Goal: Task Accomplishment & Management: Use online tool/utility

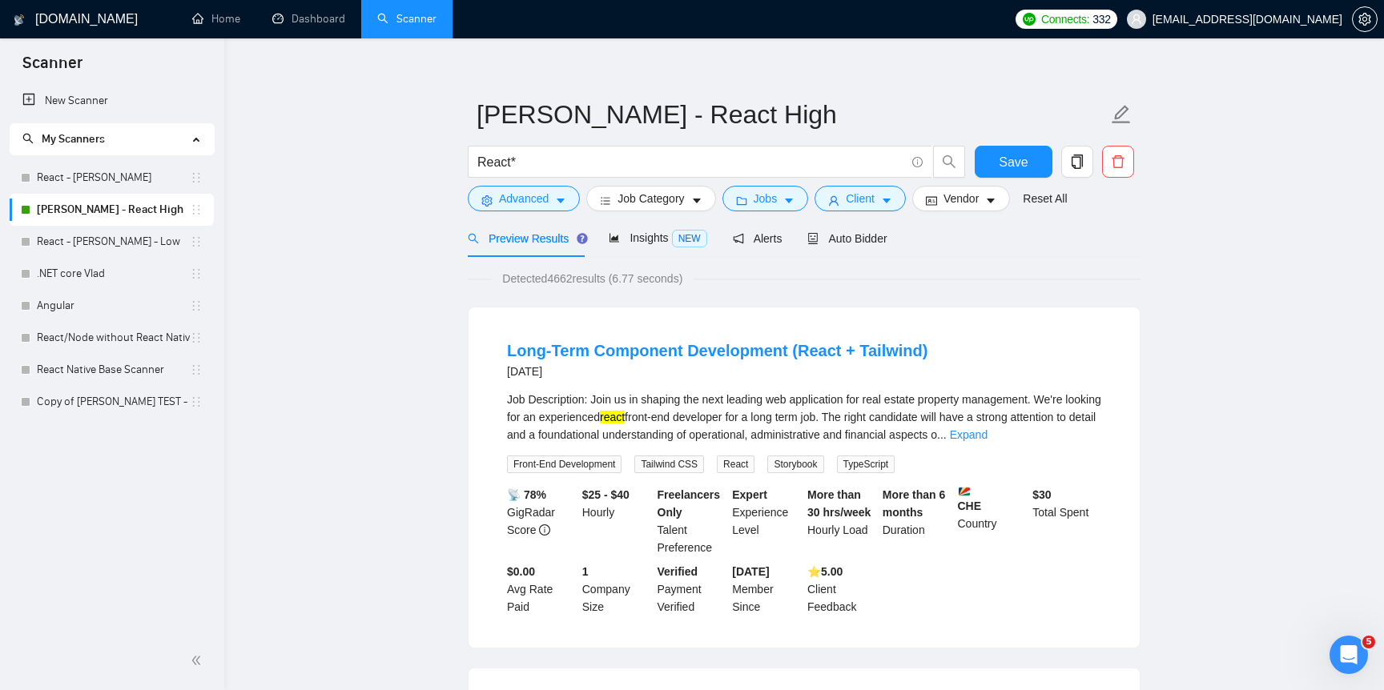
scroll to position [14, 0]
click at [854, 239] on span "Auto Bidder" at bounding box center [846, 239] width 79 height 13
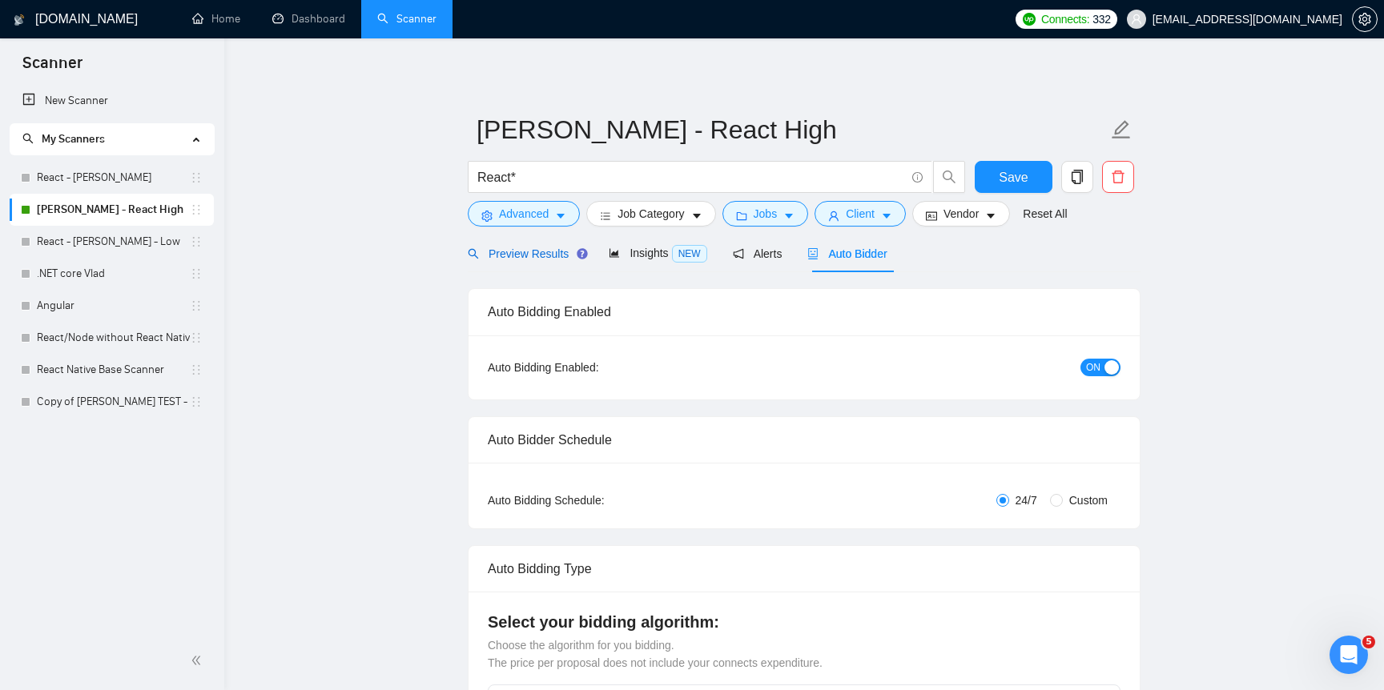
click at [501, 258] on span "Preview Results" at bounding box center [525, 253] width 115 height 13
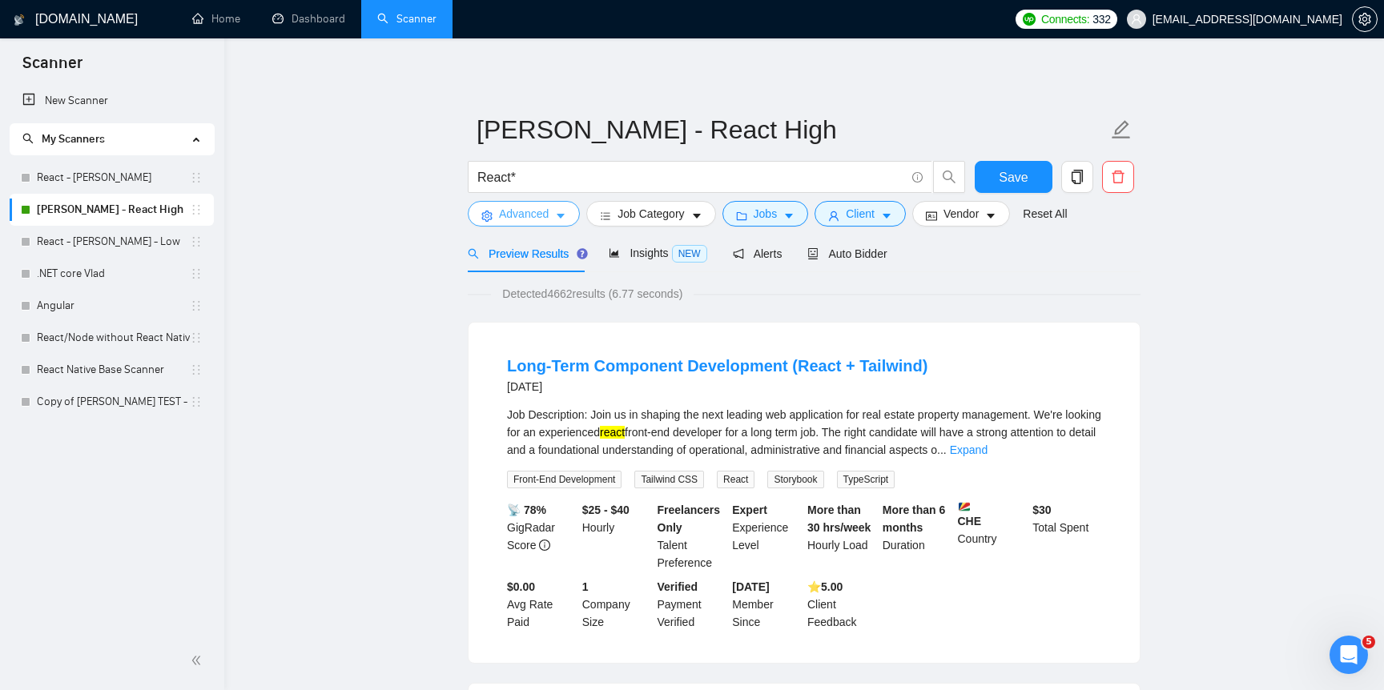
click at [566, 210] on span "caret-down" at bounding box center [560, 216] width 11 height 12
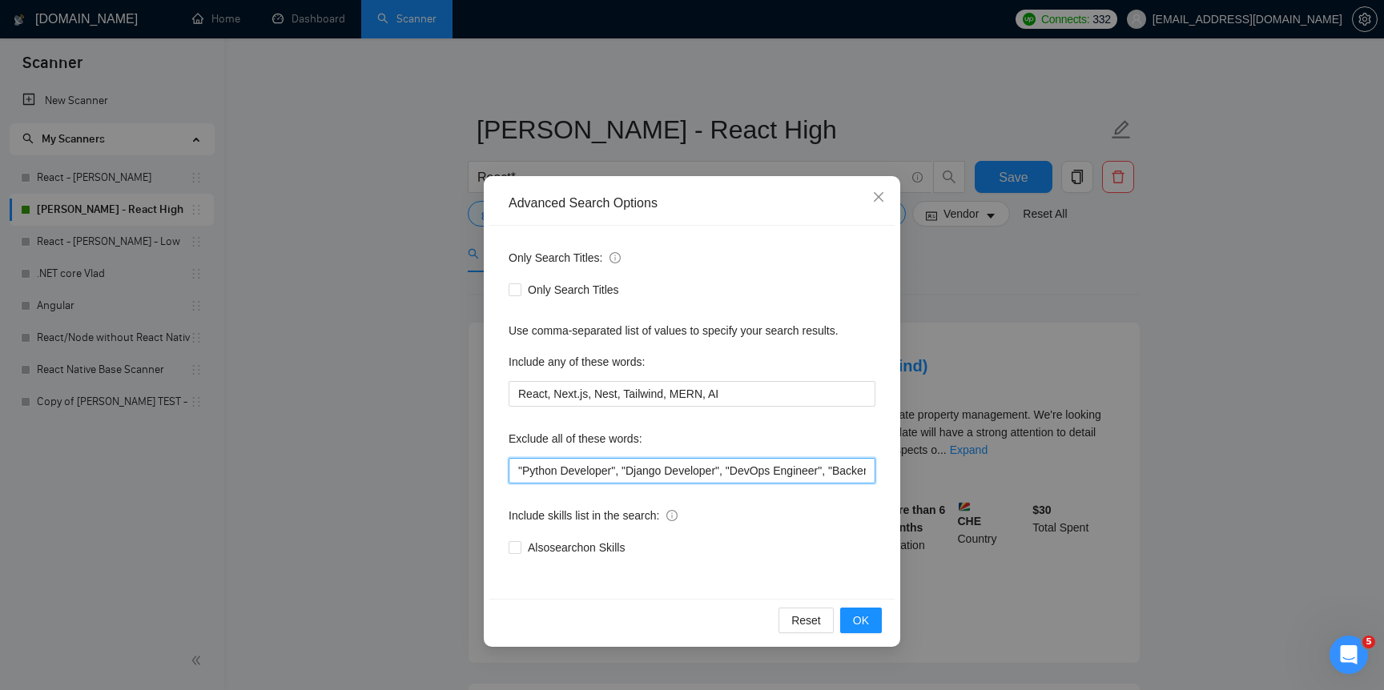
click at [681, 476] on input ""Python Developer", "Django Developer", "DevOps Engineer", "Backend Developer",…" at bounding box center [692, 471] width 367 height 26
click at [349, 395] on div "Advanced Search Options Only Search Titles: Only Search Titles Use comma-separa…" at bounding box center [692, 345] width 1384 height 690
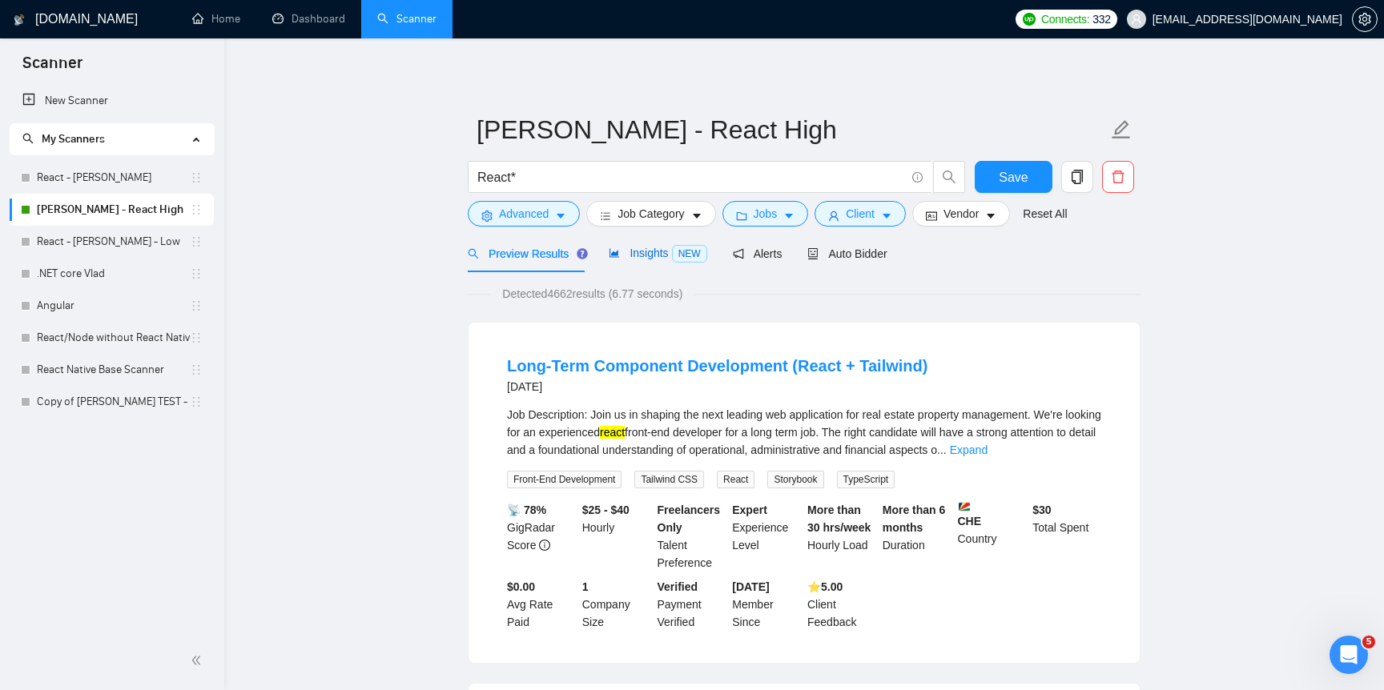
click at [669, 250] on span "Insights NEW" at bounding box center [658, 253] width 98 height 13
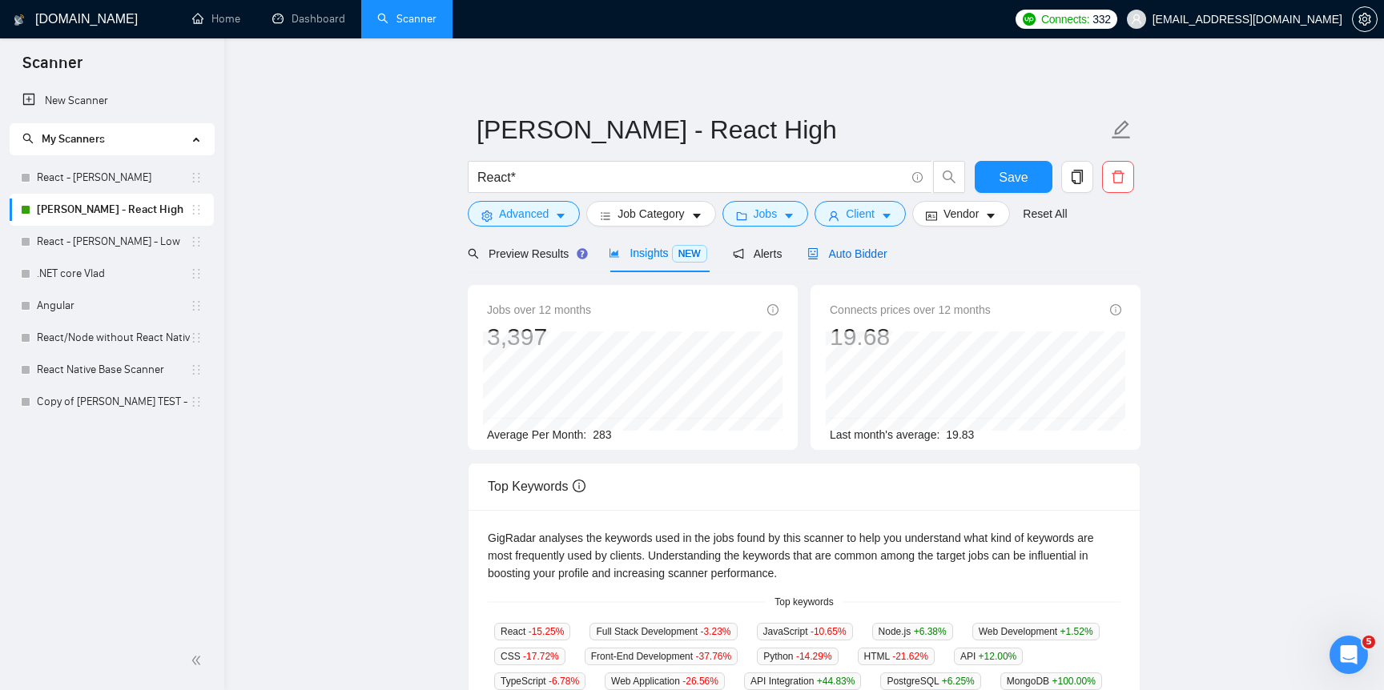
click at [838, 260] on div "Auto Bidder" at bounding box center [846, 254] width 79 height 18
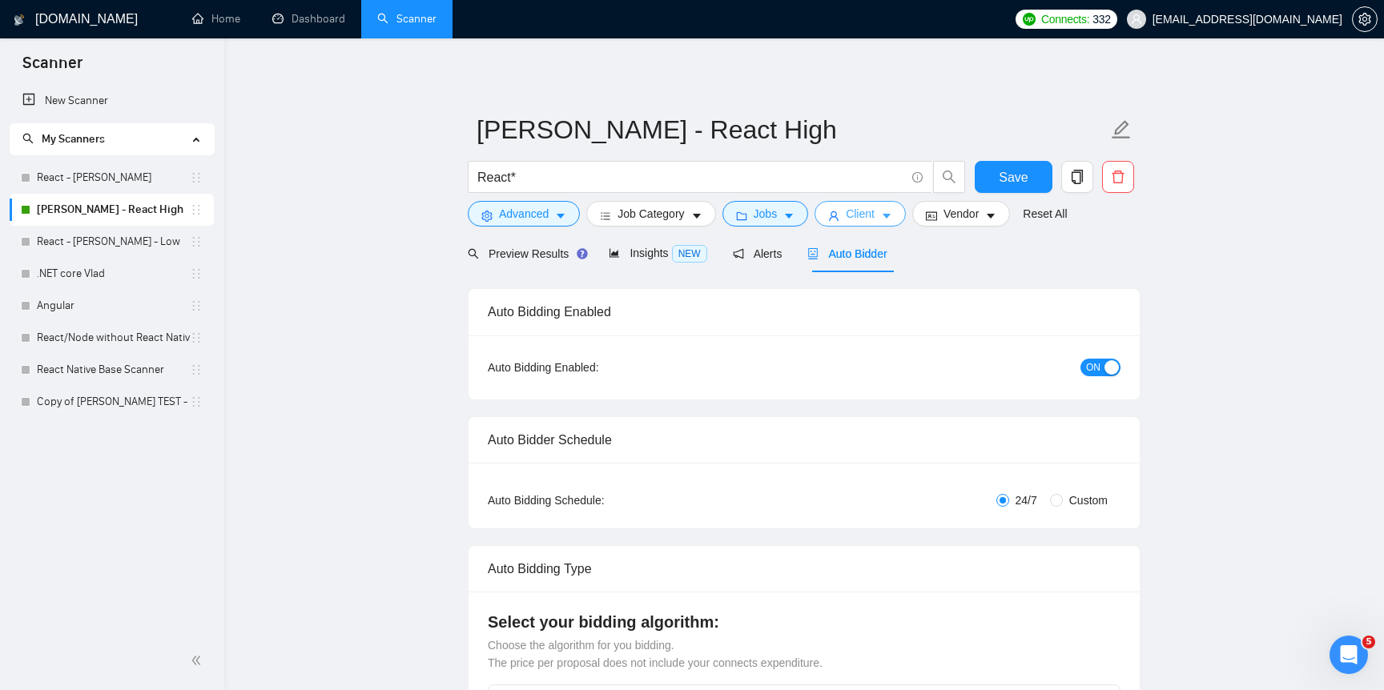
click at [830, 219] on button "Client" at bounding box center [859, 214] width 91 height 26
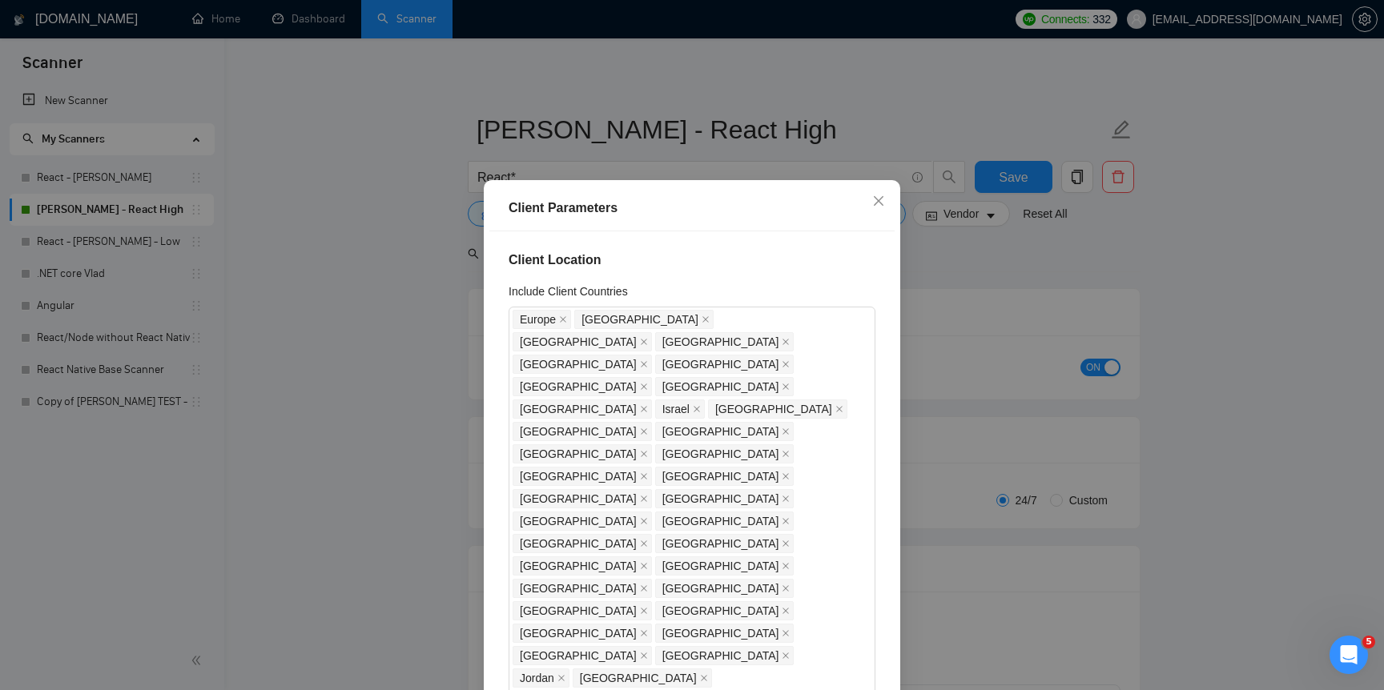
click at [311, 366] on div "Client Parameters Client Location Include Client Countries Europe United States…" at bounding box center [692, 345] width 1384 height 690
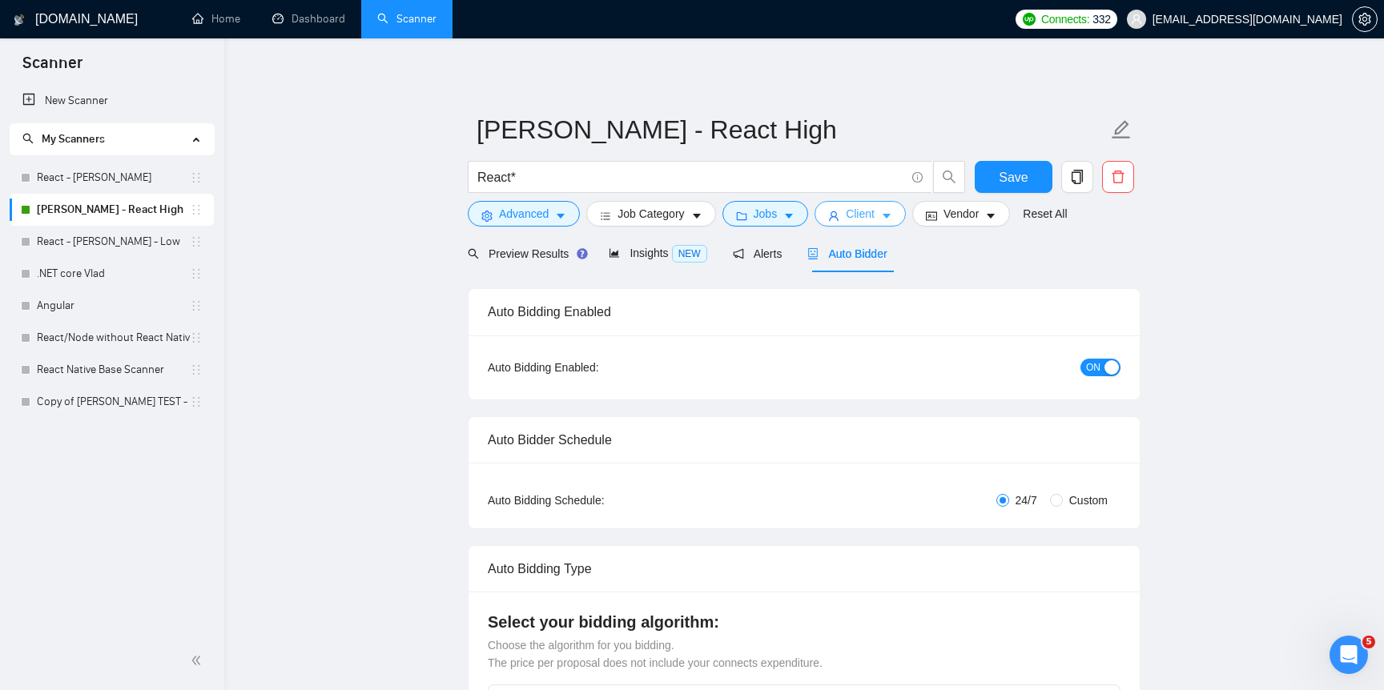
click at [874, 207] on span "Client" at bounding box center [860, 214] width 29 height 18
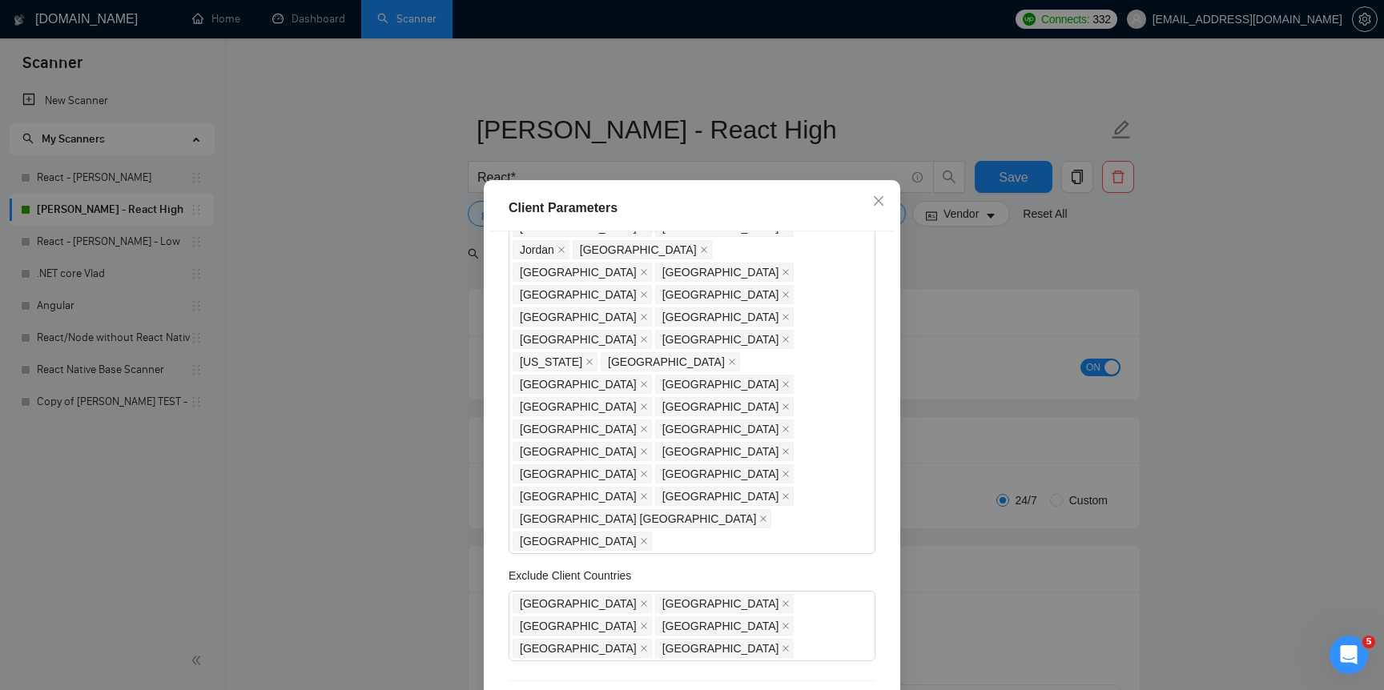
scroll to position [396, 0]
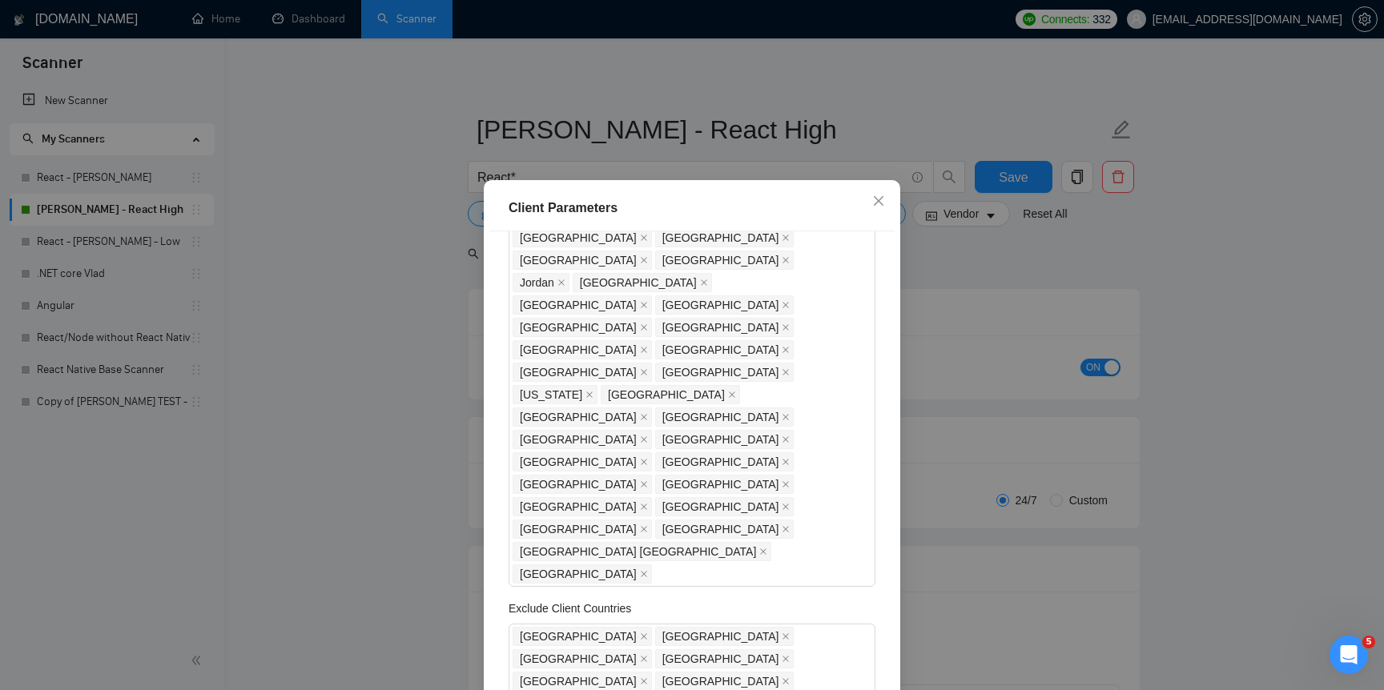
checkbox input "false"
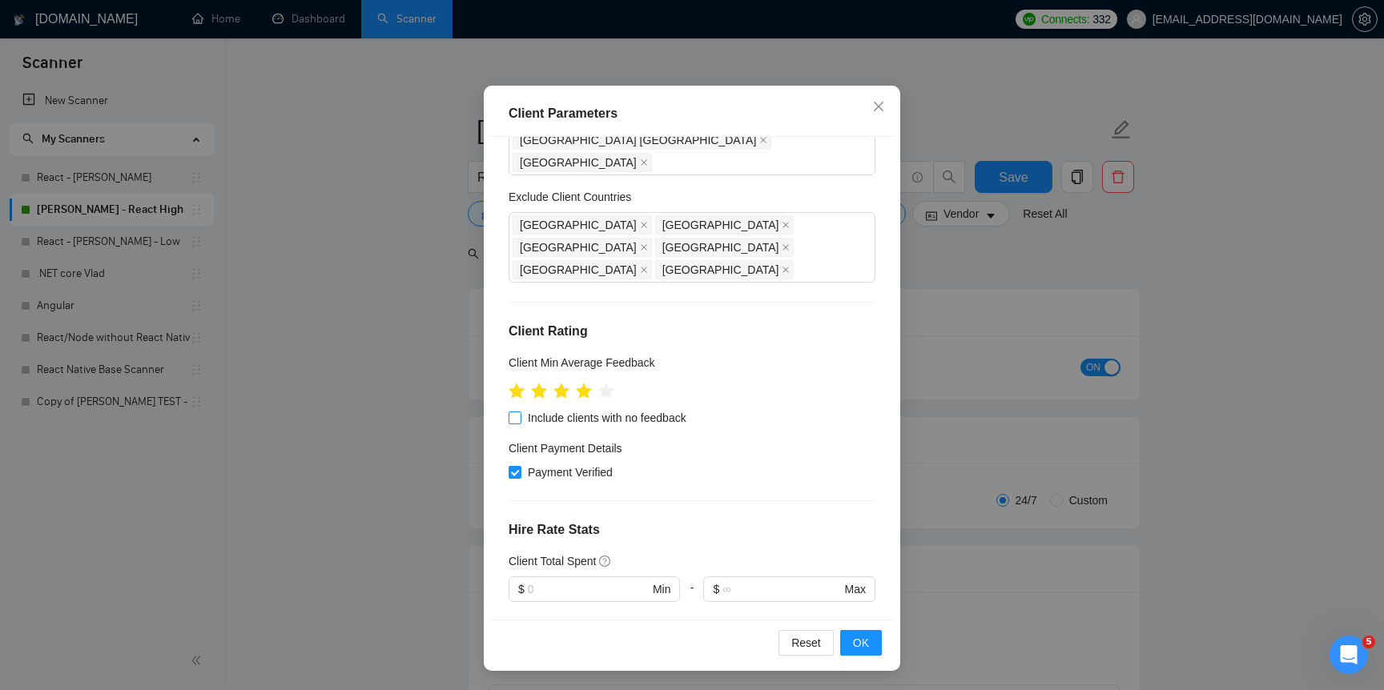
scroll to position [702, 0]
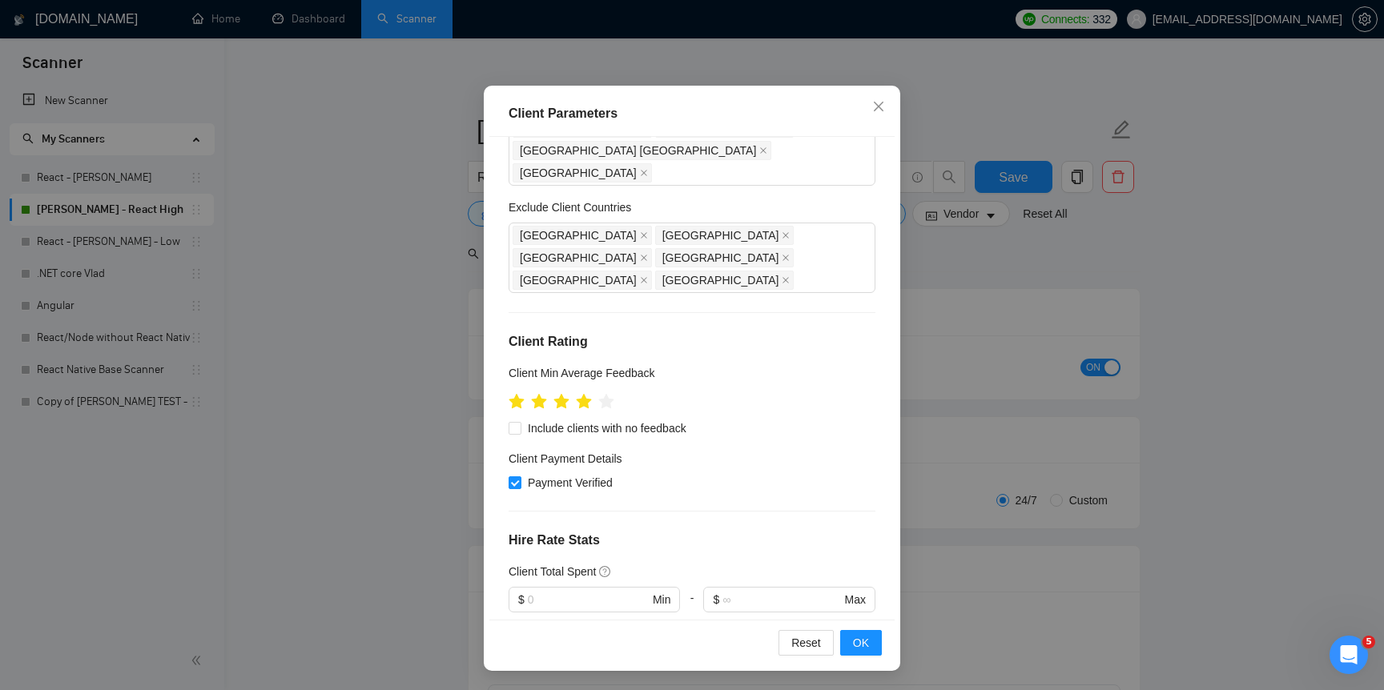
click at [868, 639] on span "OK" at bounding box center [861, 643] width 16 height 18
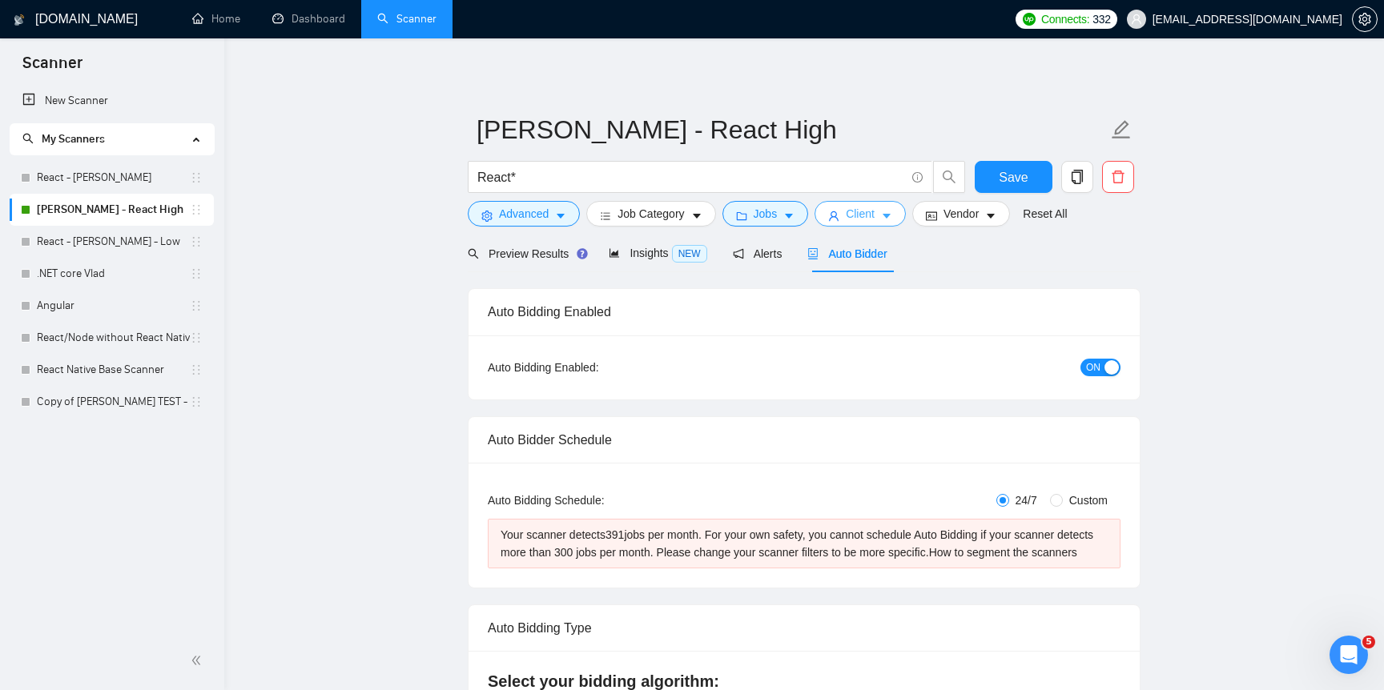
scroll to position [4, 0]
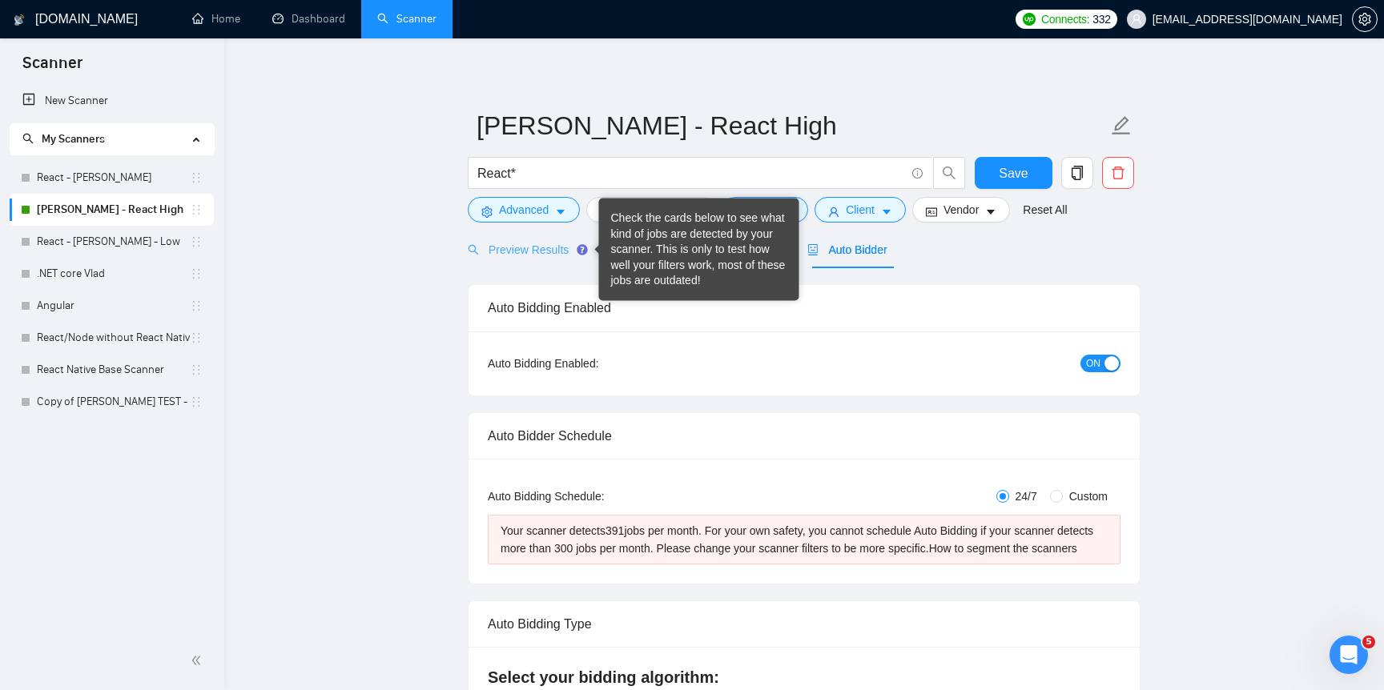
click at [534, 265] on div "Preview Results" at bounding box center [525, 250] width 115 height 38
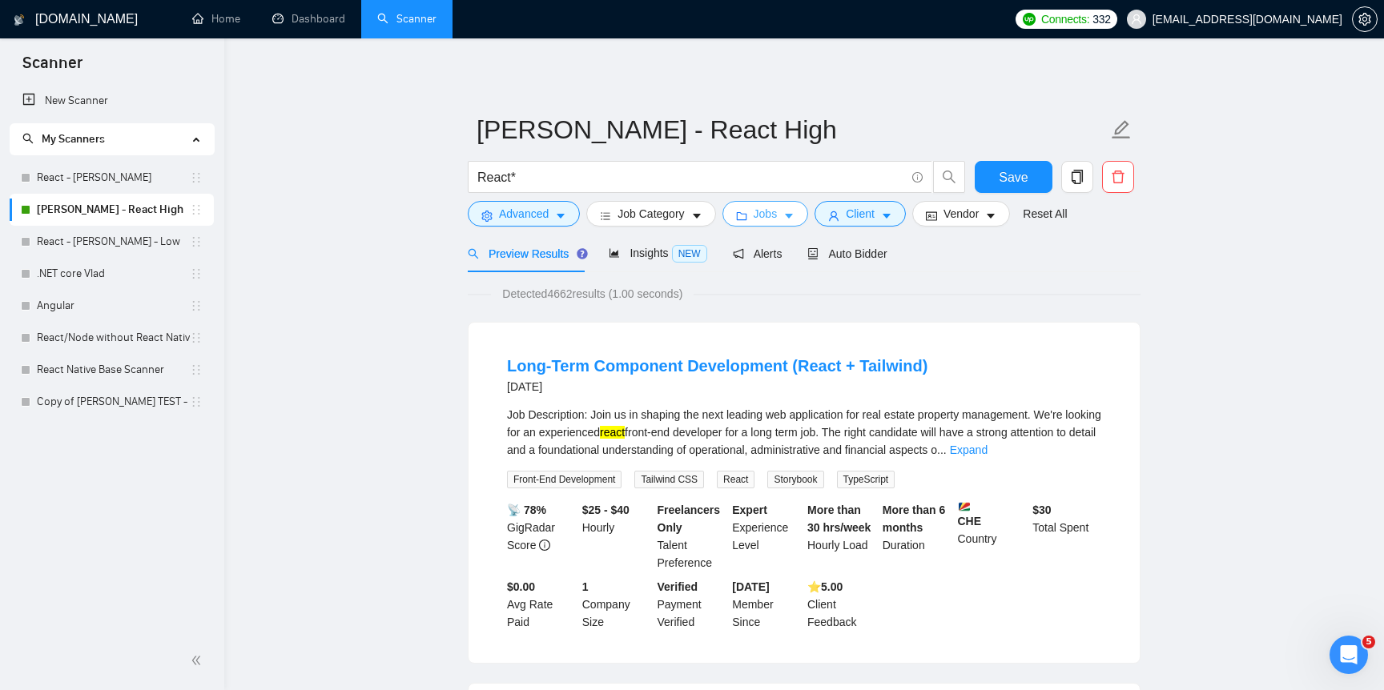
click at [778, 208] on span "Jobs" at bounding box center [766, 214] width 24 height 18
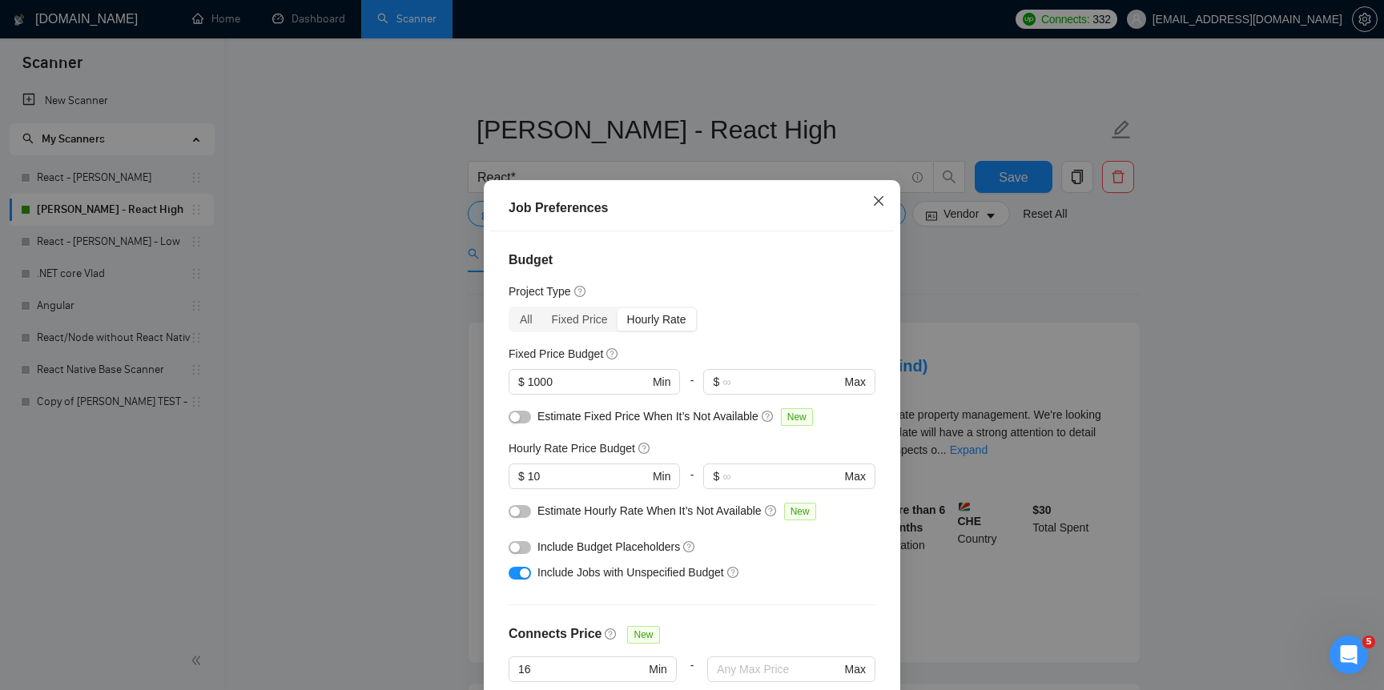
click at [879, 193] on span "Close" at bounding box center [878, 201] width 43 height 43
